Goal: Task Accomplishment & Management: Use online tool/utility

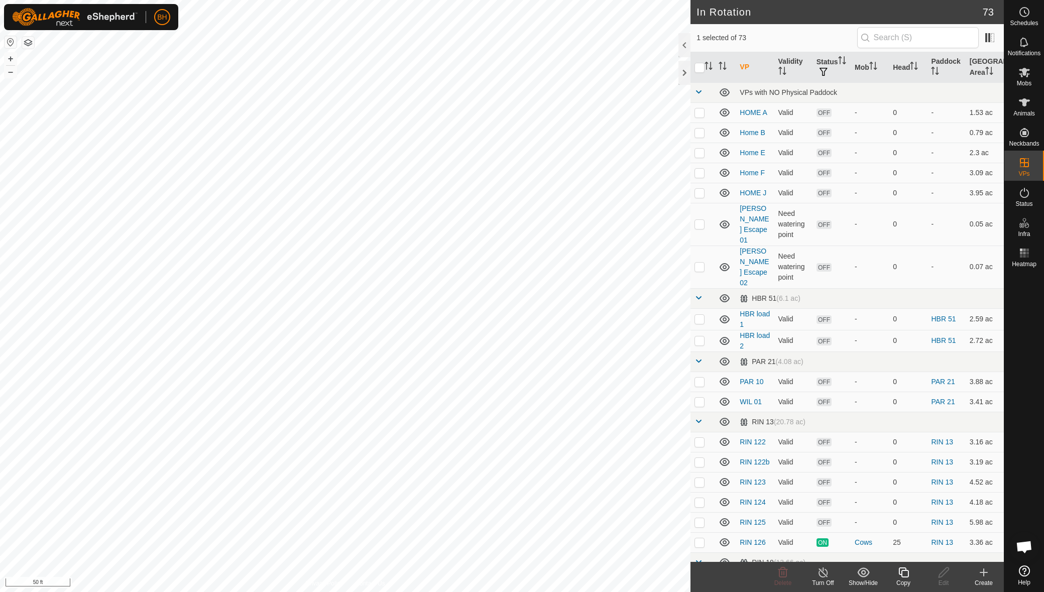
click at [905, 578] on icon at bounding box center [903, 572] width 13 height 12
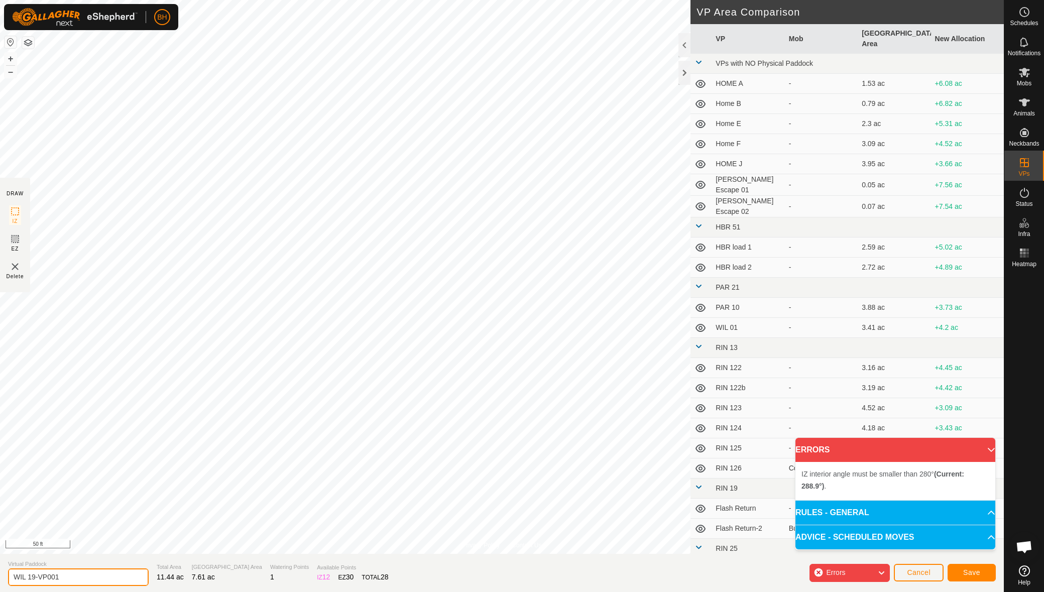
drag, startPoint x: 27, startPoint y: 573, endPoint x: 90, endPoint y: 576, distance: 63.3
click at [89, 576] on input "WIL 19-VP001" at bounding box center [78, 577] width 141 height 18
type input "WIL 20"
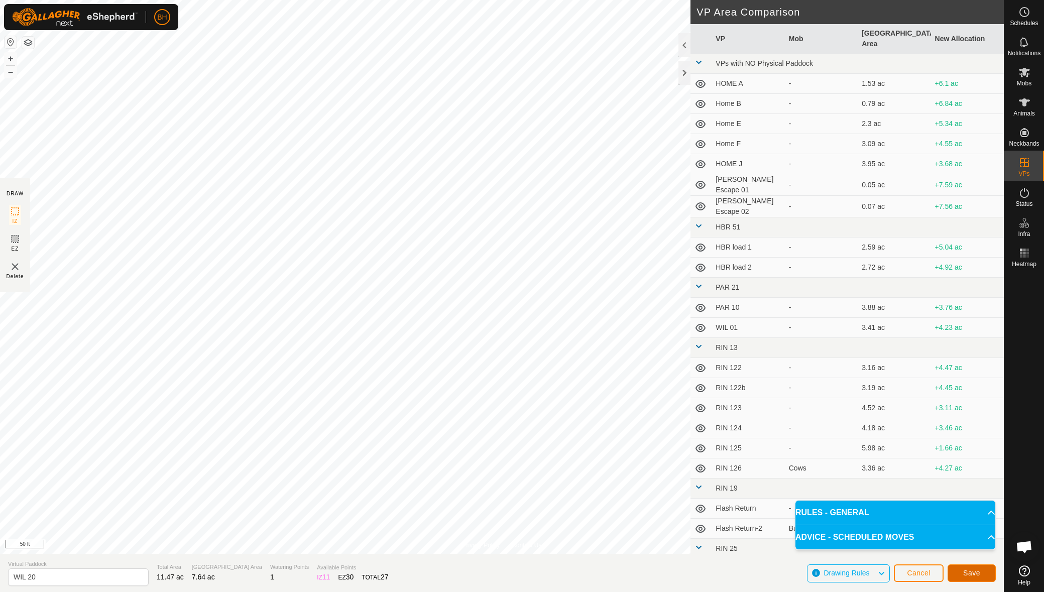
click at [980, 577] on button "Save" at bounding box center [972, 573] width 48 height 18
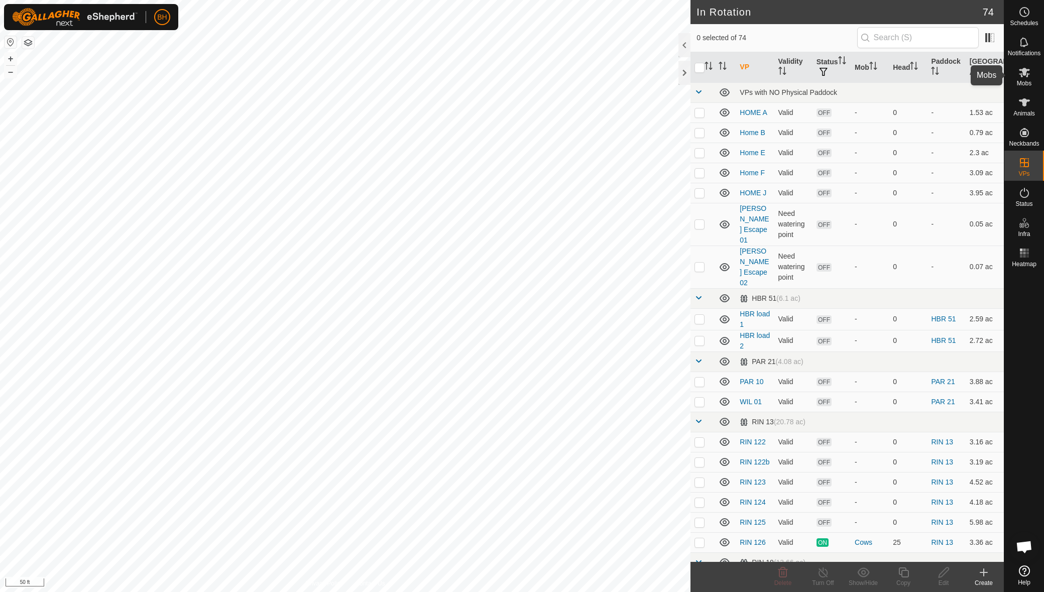
click at [1027, 77] on icon at bounding box center [1024, 73] width 11 height 10
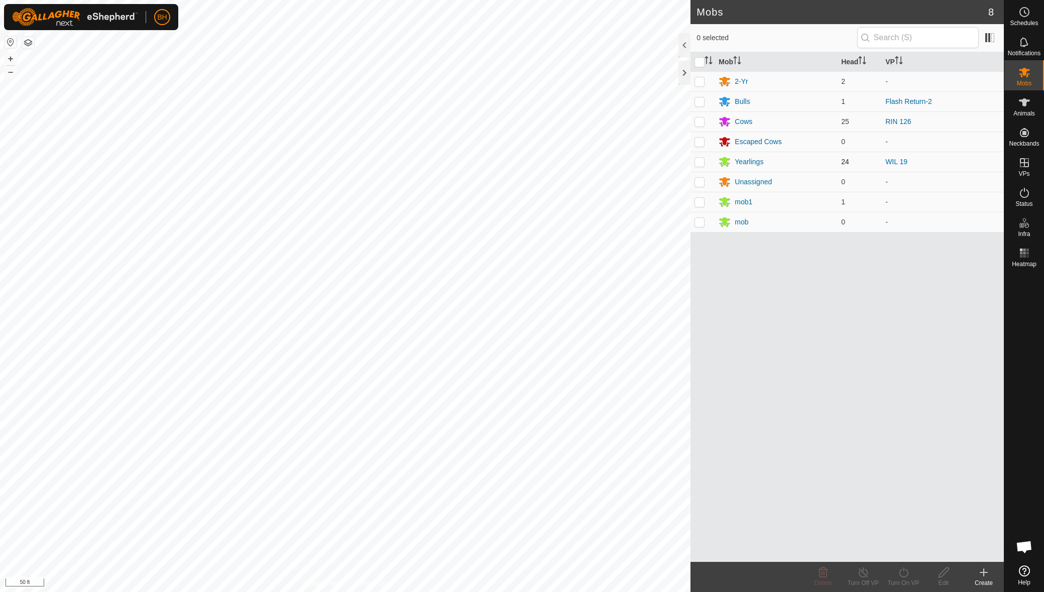
click at [703, 159] on p-checkbox at bounding box center [700, 162] width 10 height 8
checkbox input "true"
click at [913, 575] on turn-on-svg-icon at bounding box center [903, 572] width 40 height 12
click at [912, 546] on link "Now" at bounding box center [933, 550] width 99 height 20
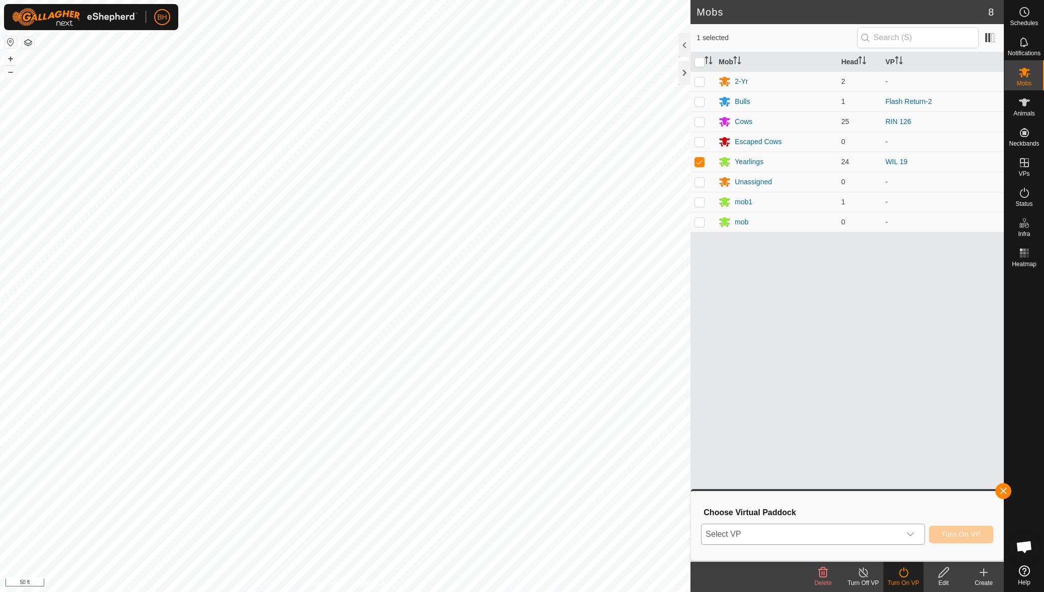
click at [844, 536] on span "Select VP" at bounding box center [801, 534] width 198 height 20
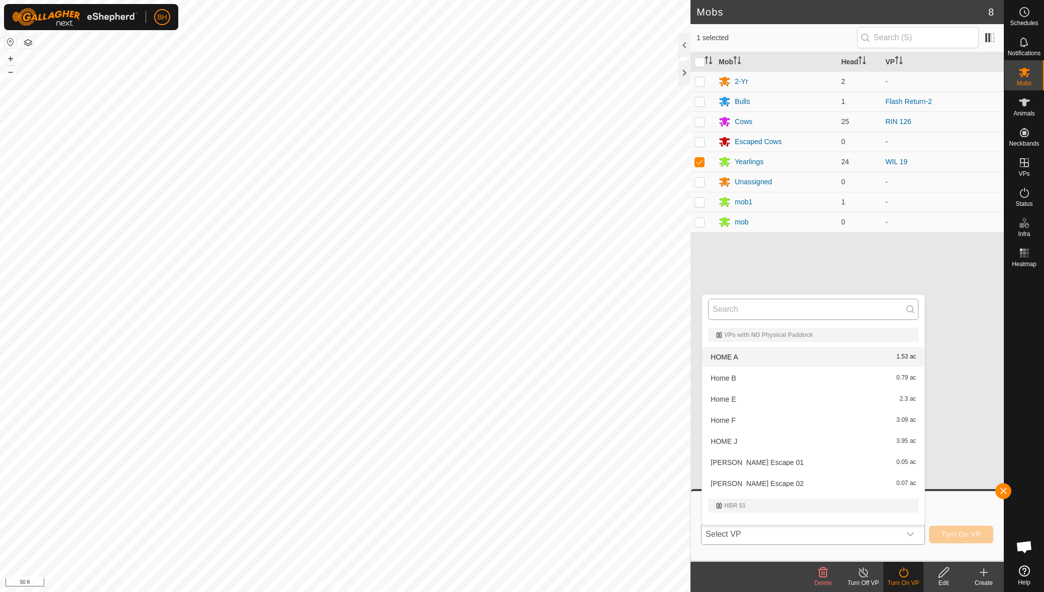
click at [796, 312] on input "text" at bounding box center [813, 309] width 210 height 21
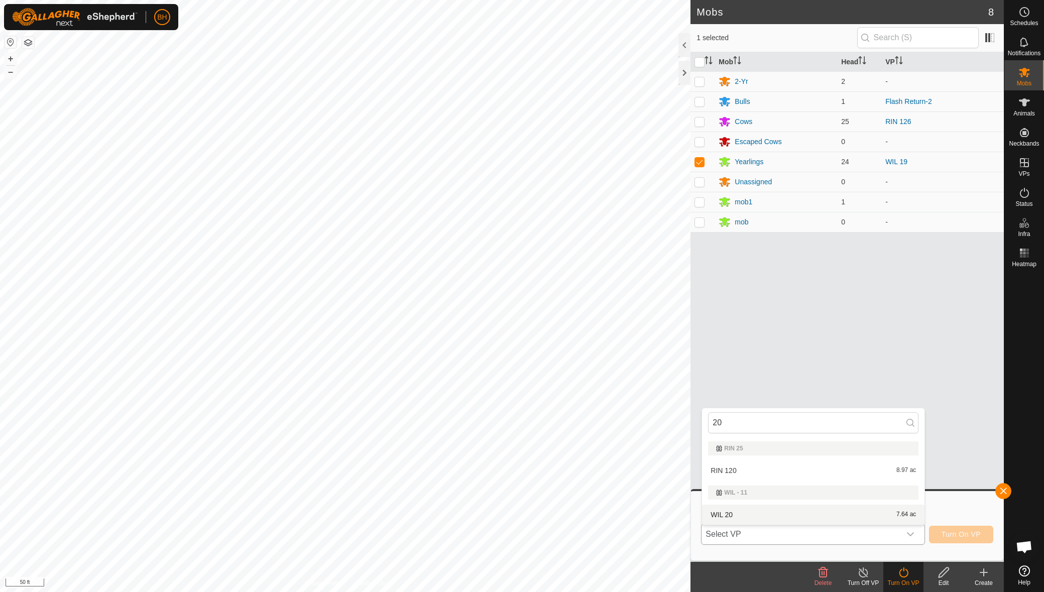
type input "20"
click at [752, 516] on li "WIL 20 7.64 ac" at bounding box center [813, 515] width 222 height 20
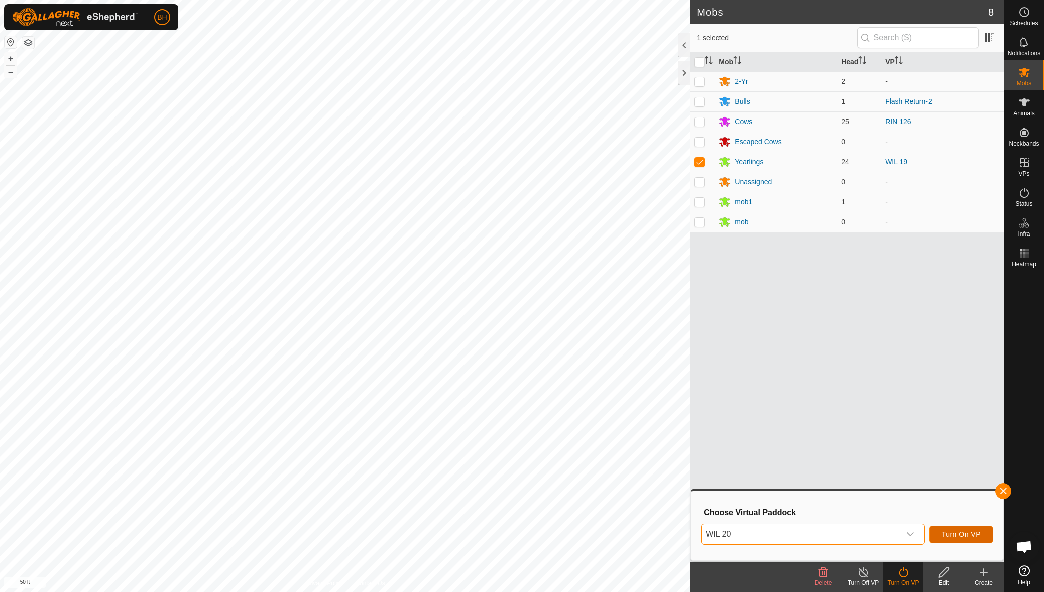
click at [972, 534] on span "Turn On VP" at bounding box center [961, 534] width 39 height 8
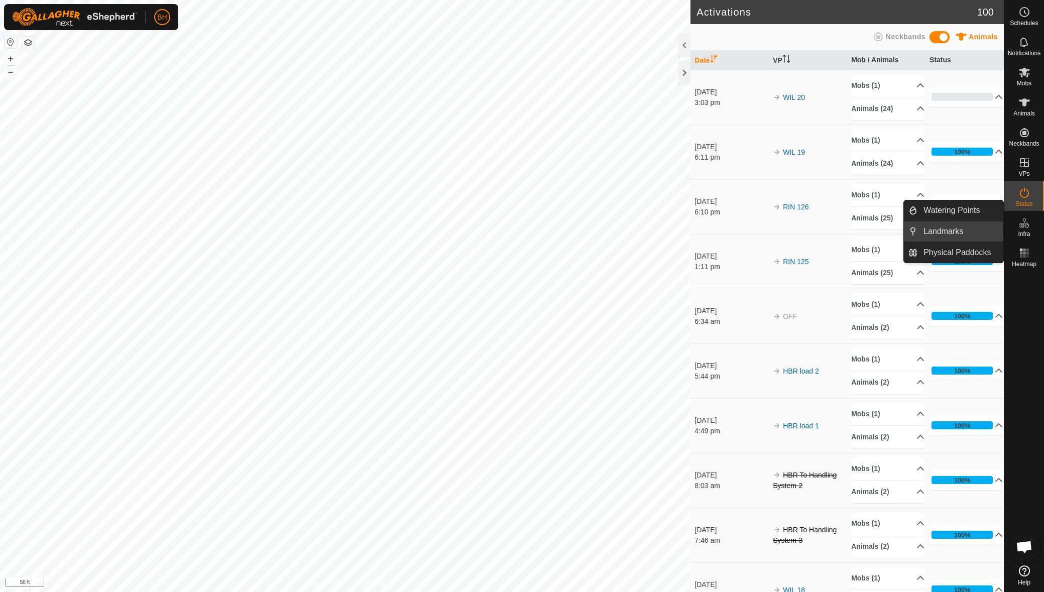
click at [946, 234] on link "Landmarks" at bounding box center [960, 231] width 86 height 20
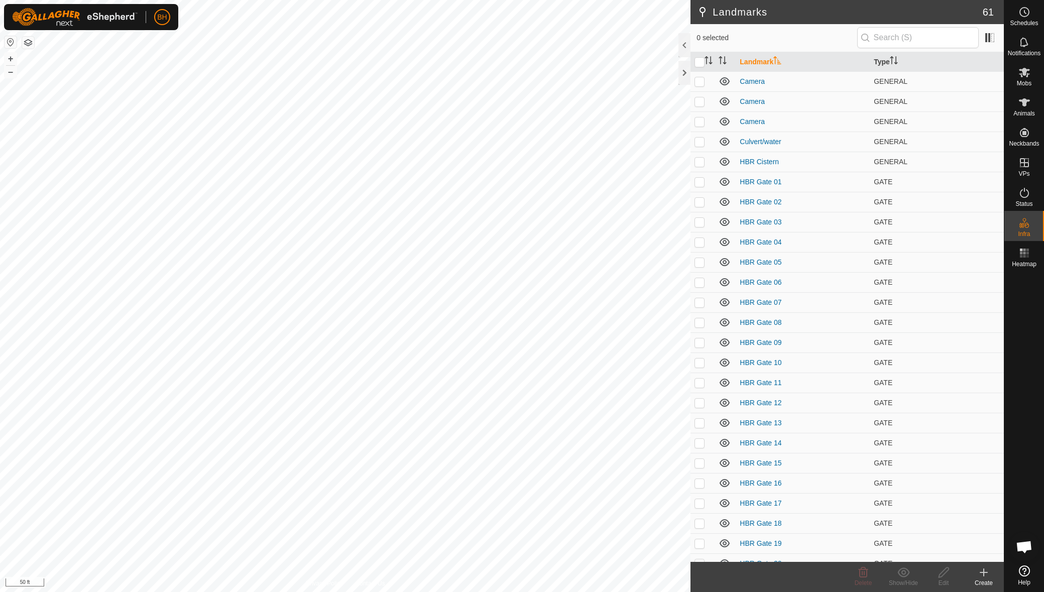
click at [982, 570] on icon at bounding box center [984, 572] width 12 height 12
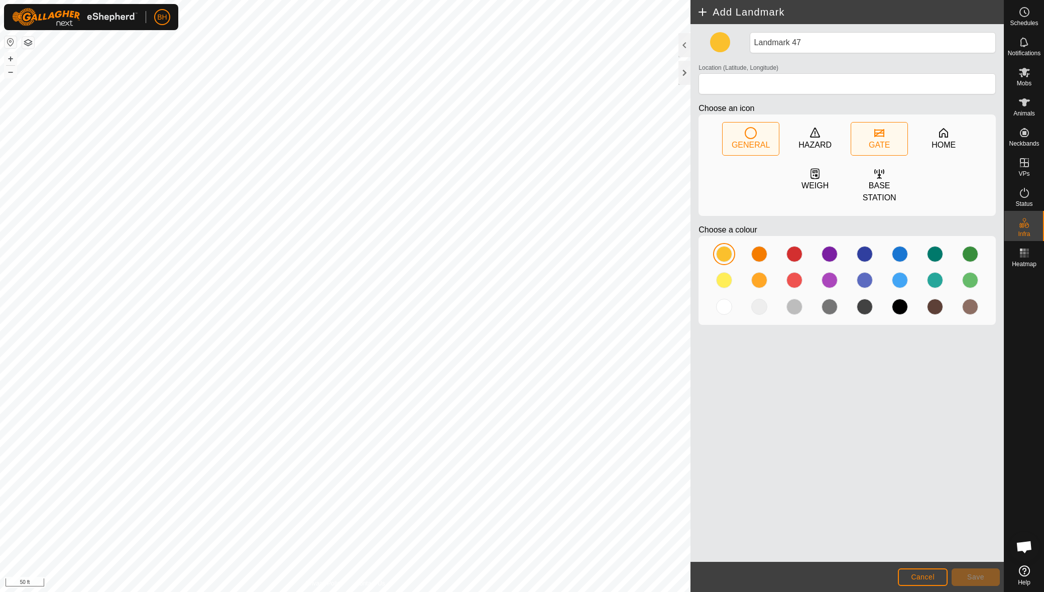
click at [878, 133] on icon at bounding box center [879, 133] width 10 height 8
type input "43.773878, -70.464888"
click at [989, 574] on button "Save" at bounding box center [976, 577] width 48 height 18
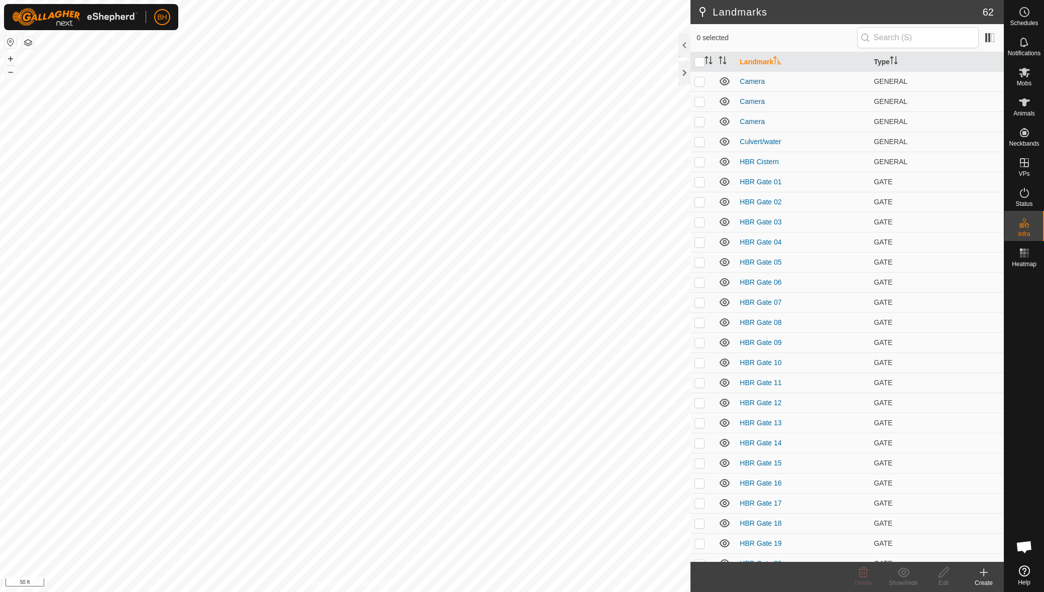
click at [985, 581] on div "Create" at bounding box center [984, 583] width 40 height 9
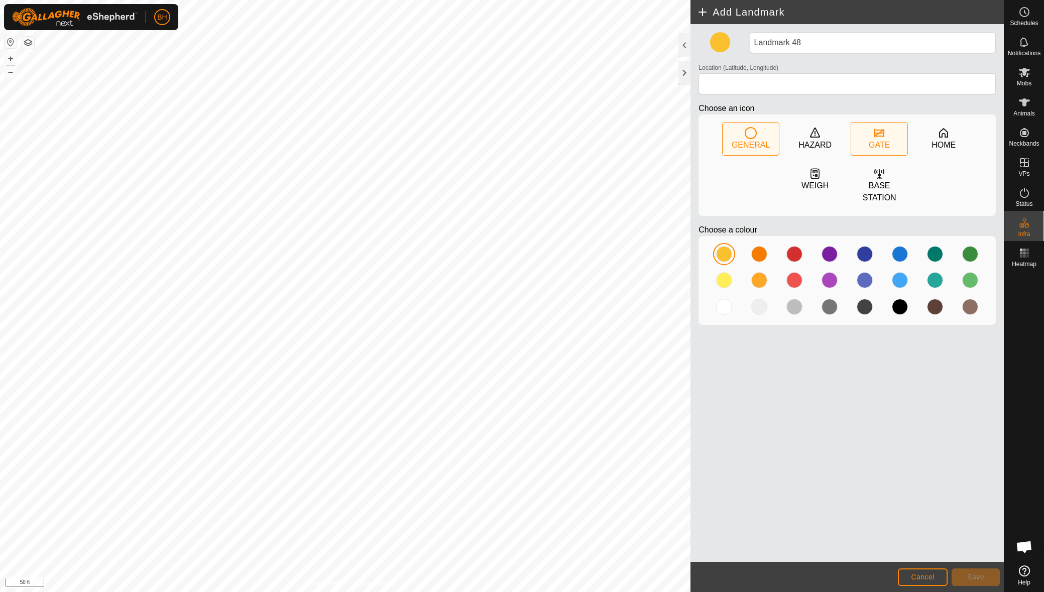
click at [871, 138] on div "GATE" at bounding box center [879, 139] width 56 height 33
type input "43.774162, -70.464492"
click at [979, 583] on button "Save" at bounding box center [976, 577] width 48 height 18
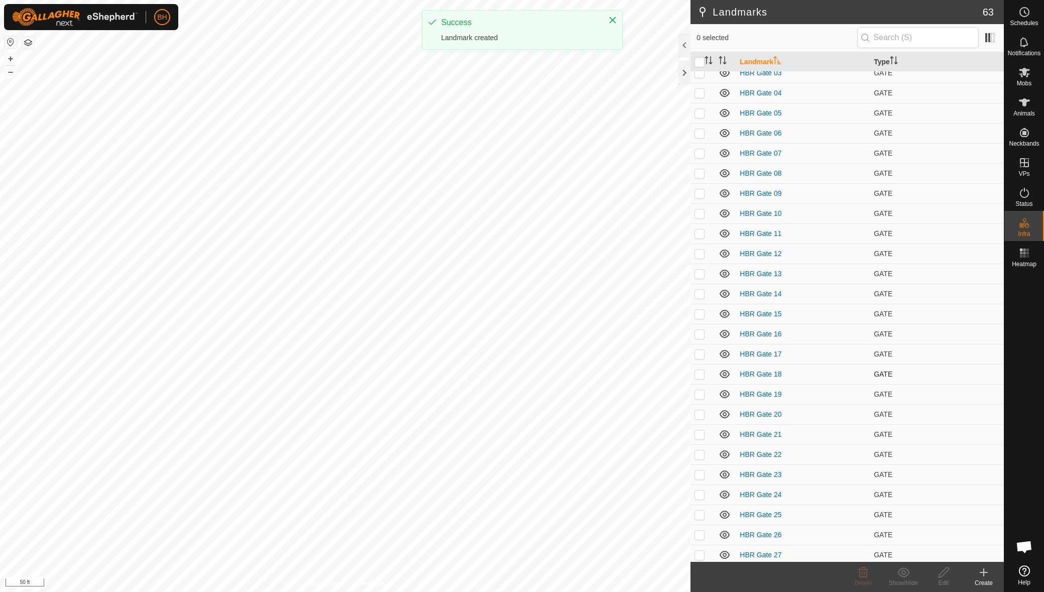
scroll to position [150, 0]
click at [986, 573] on icon at bounding box center [984, 572] width 12 height 12
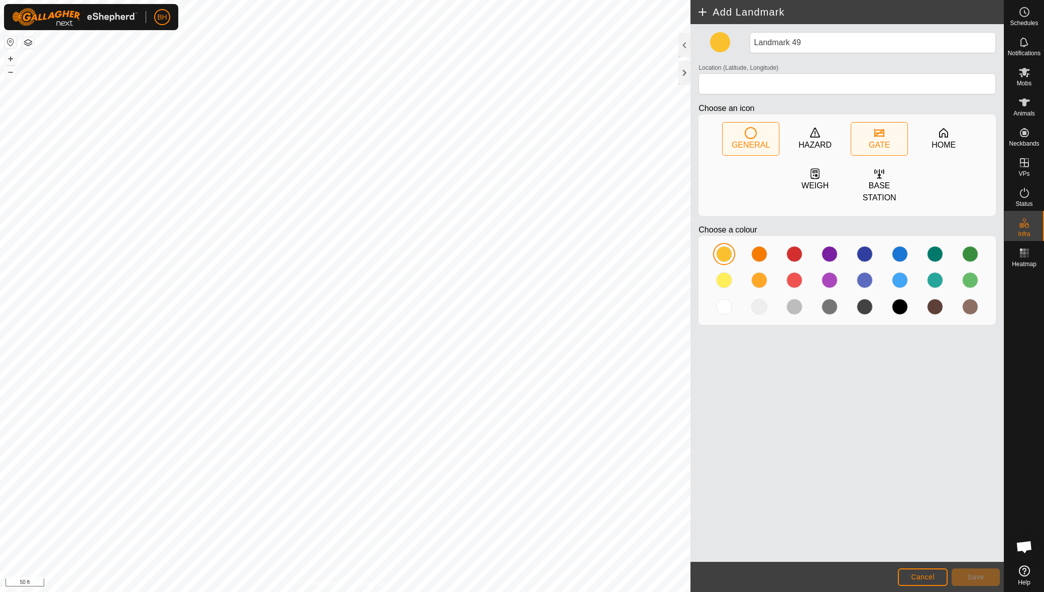
click at [870, 143] on div "GATE" at bounding box center [879, 145] width 21 height 12
type input "43.773221, -70.464378"
click at [967, 579] on span "Save" at bounding box center [975, 577] width 17 height 8
